Goal: Use online tool/utility: Utilize a website feature to perform a specific function

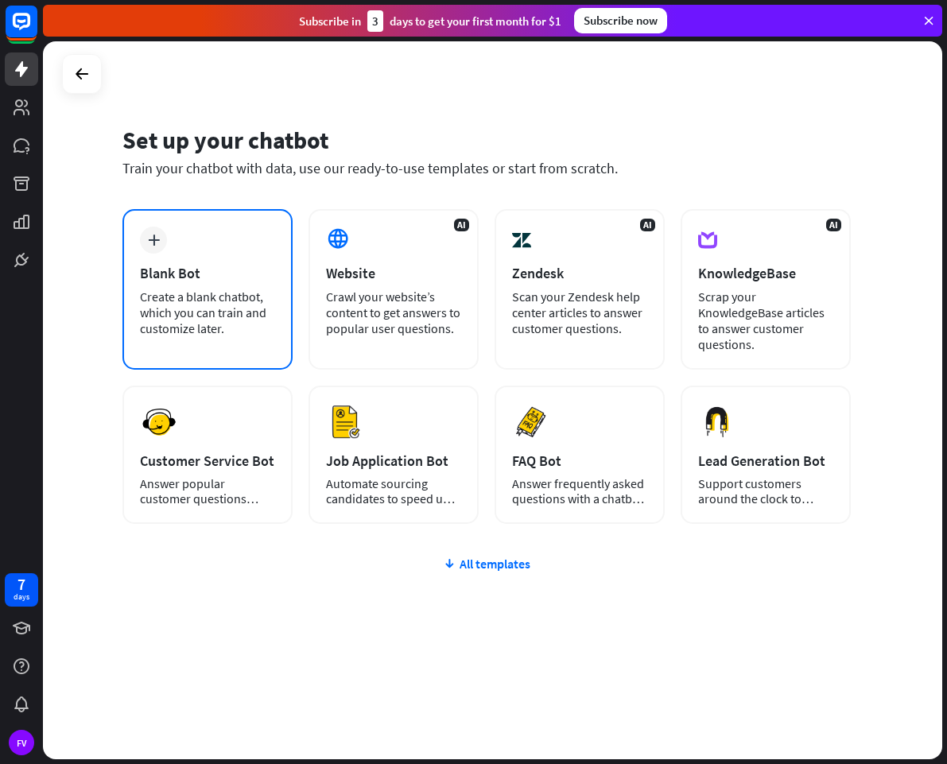
click at [218, 313] on div "Create a blank chatbot, which you can train and customize later." at bounding box center [207, 313] width 135 height 48
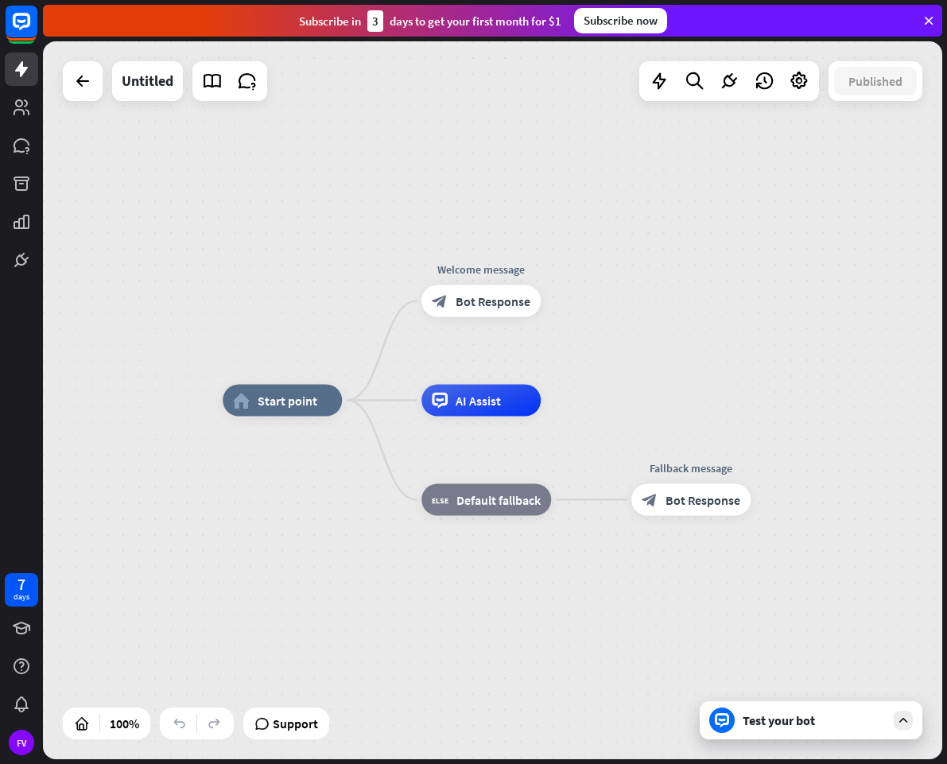
click at [414, 34] on div "Subscribe [DATE] to get your first month for $1 Subscribe now" at bounding box center [492, 21] width 899 height 32
click at [508, 21] on div "Subscribe [DATE] to get your first month for $1" at bounding box center [430, 20] width 262 height 21
click at [24, 19] on rect at bounding box center [21, 21] width 35 height 35
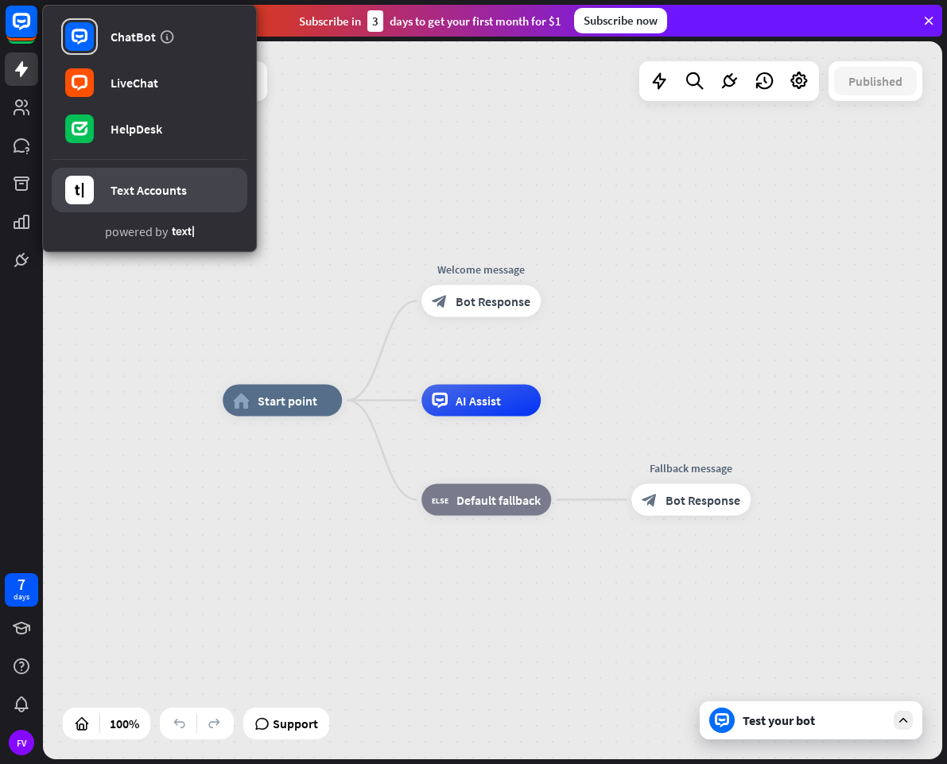
click at [121, 197] on div "Text Accounts" at bounding box center [148, 190] width 76 height 16
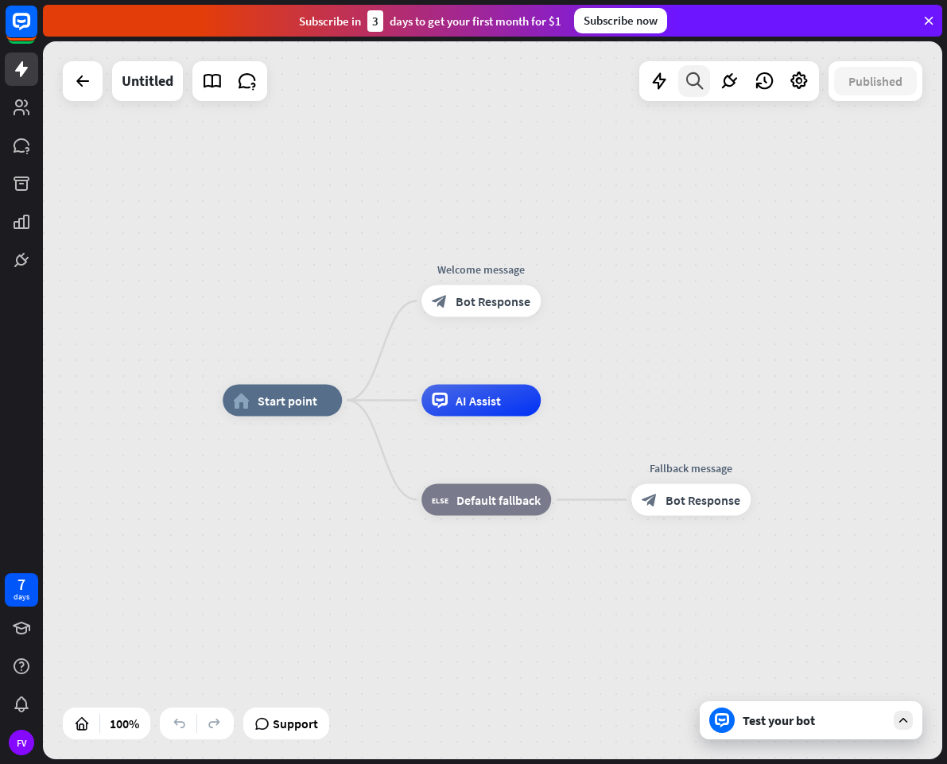
click at [695, 80] on icon at bounding box center [694, 81] width 21 height 21
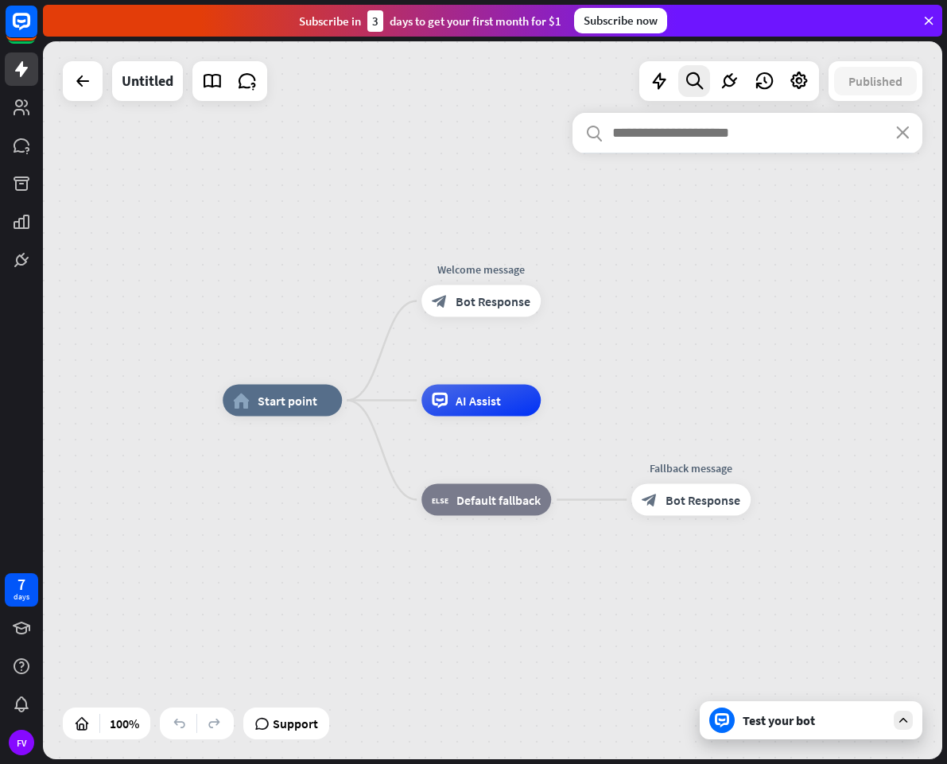
click at [231, 185] on div "home_2 Start point Welcome message block_bot_response Bot Response AI Assist bl…" at bounding box center [492, 400] width 899 height 718
click at [22, 151] on icon at bounding box center [22, 145] width 16 height 14
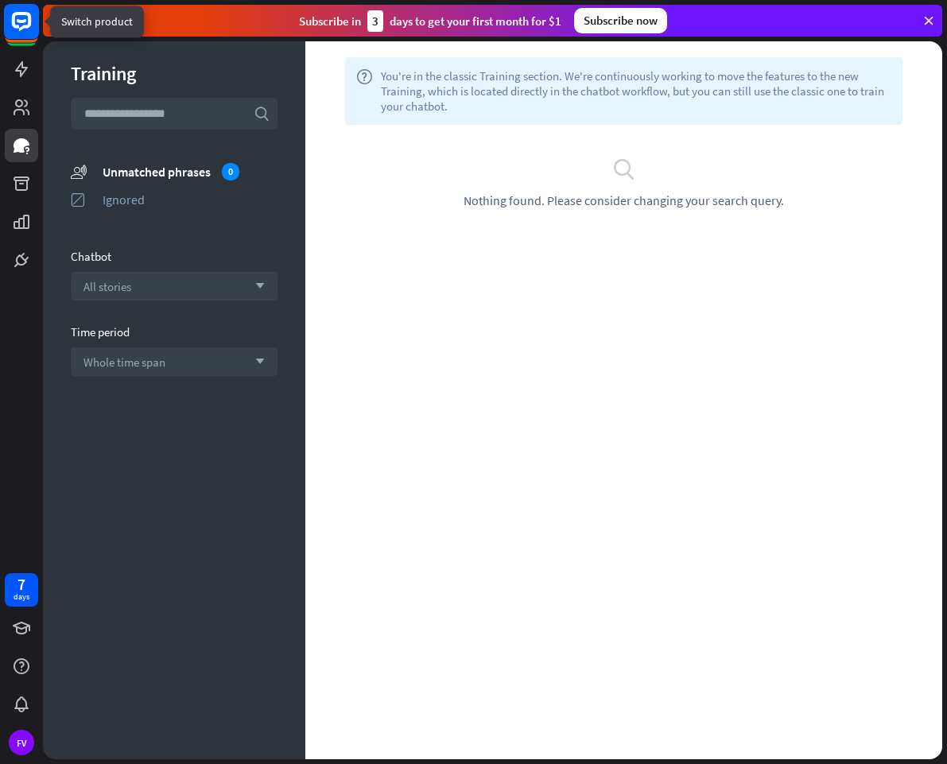
click at [16, 14] on icon at bounding box center [21, 21] width 19 height 19
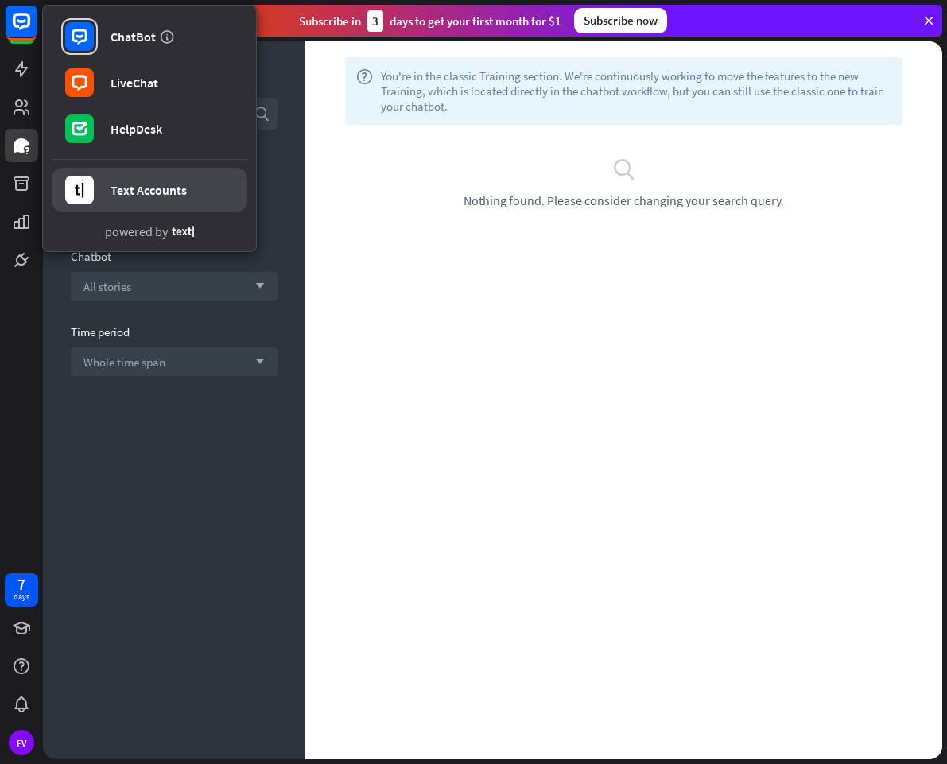
click at [97, 179] on div at bounding box center [79, 190] width 37 height 37
